Goal: Check status

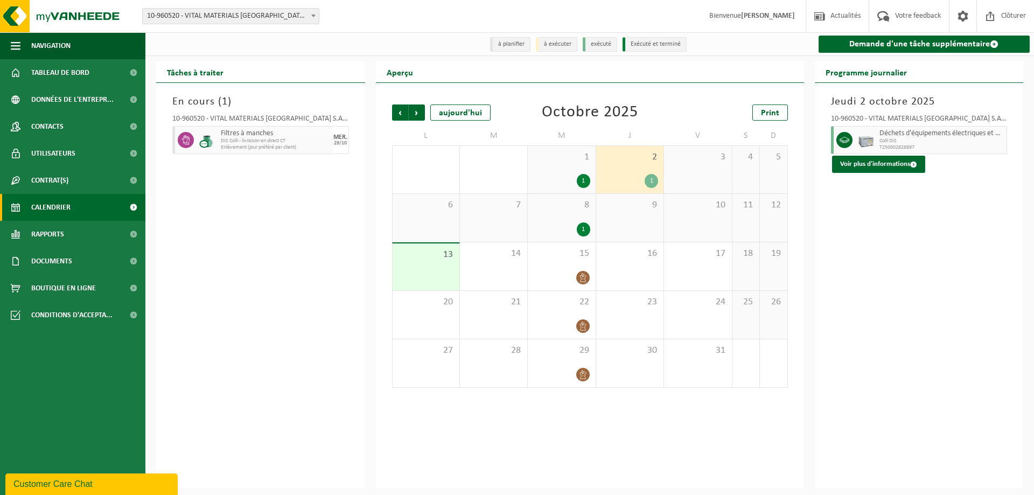
click at [34, 208] on span "Calendrier" at bounding box center [50, 207] width 39 height 27
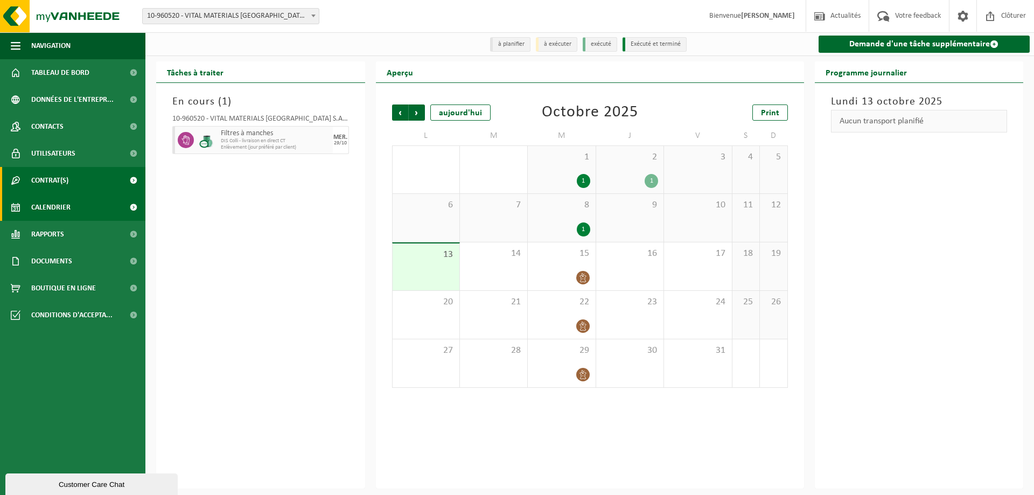
click at [53, 181] on span "Contrat(s)" at bounding box center [49, 180] width 37 height 27
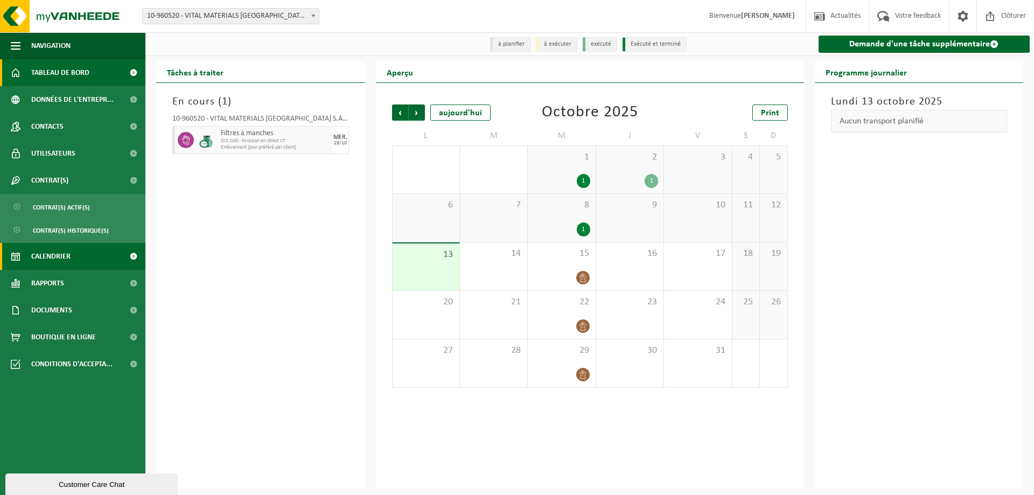
click at [71, 71] on span "Tableau de bord" at bounding box center [60, 72] width 58 height 27
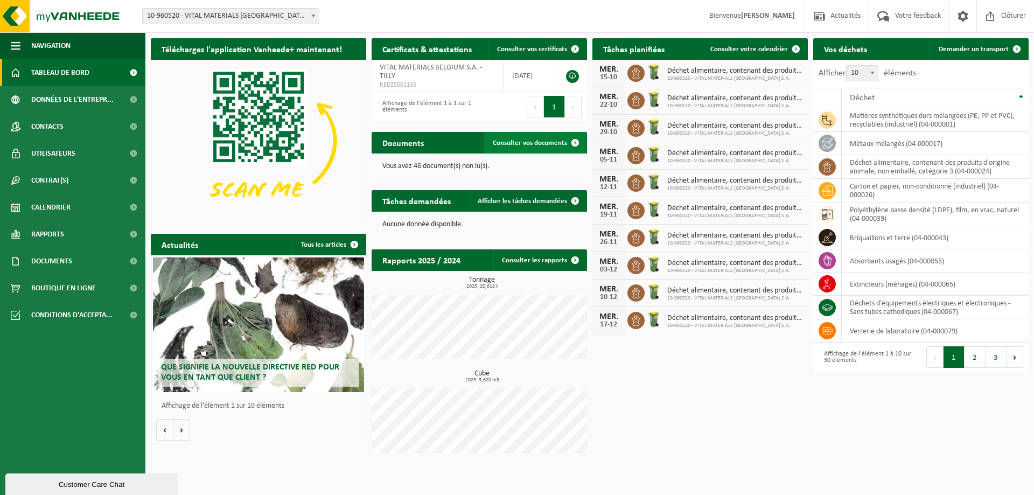
click at [533, 141] on span "Consulter vos documents" at bounding box center [530, 142] width 74 height 7
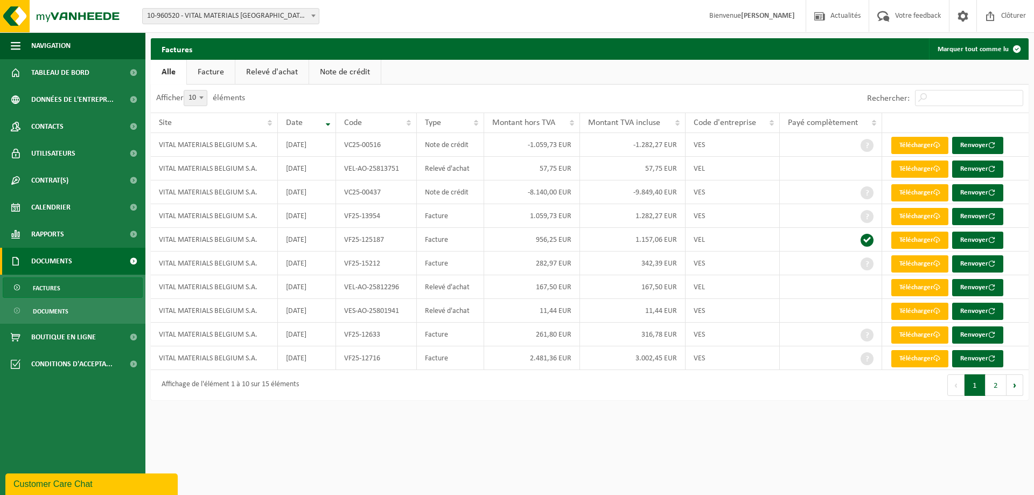
click at [213, 67] on link "Facture" at bounding box center [211, 72] width 48 height 25
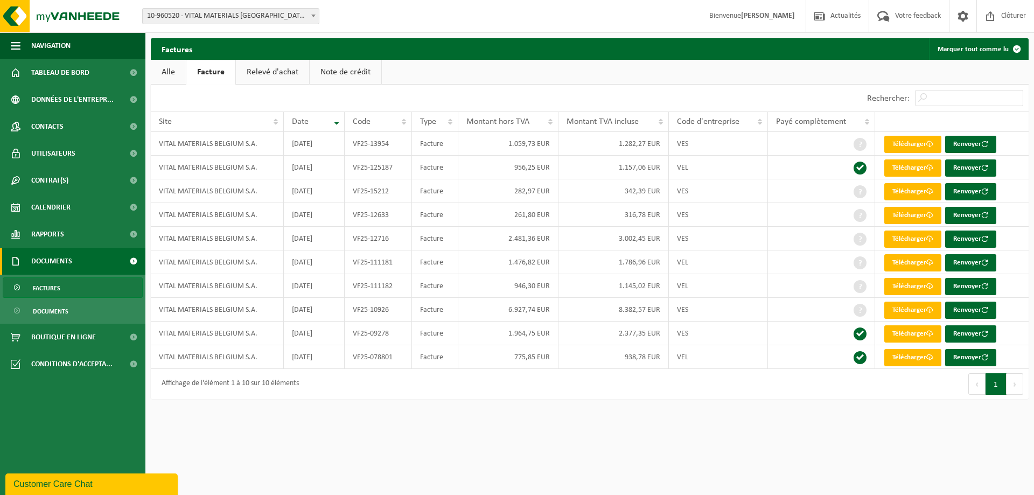
click at [270, 69] on link "Relevé d'achat" at bounding box center [272, 72] width 73 height 25
